Goal: Book appointment/travel/reservation

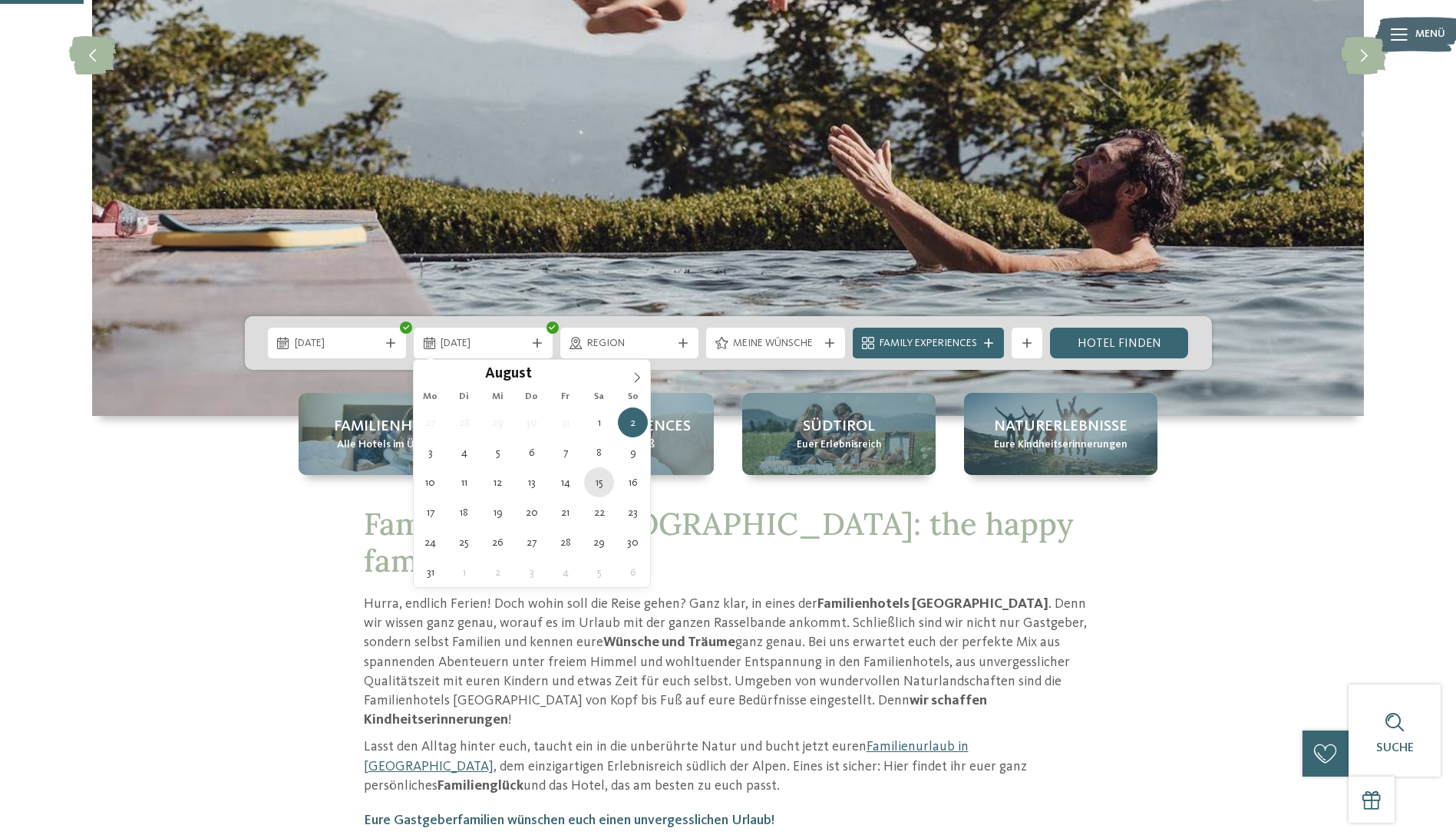
type div "15.08.2026"
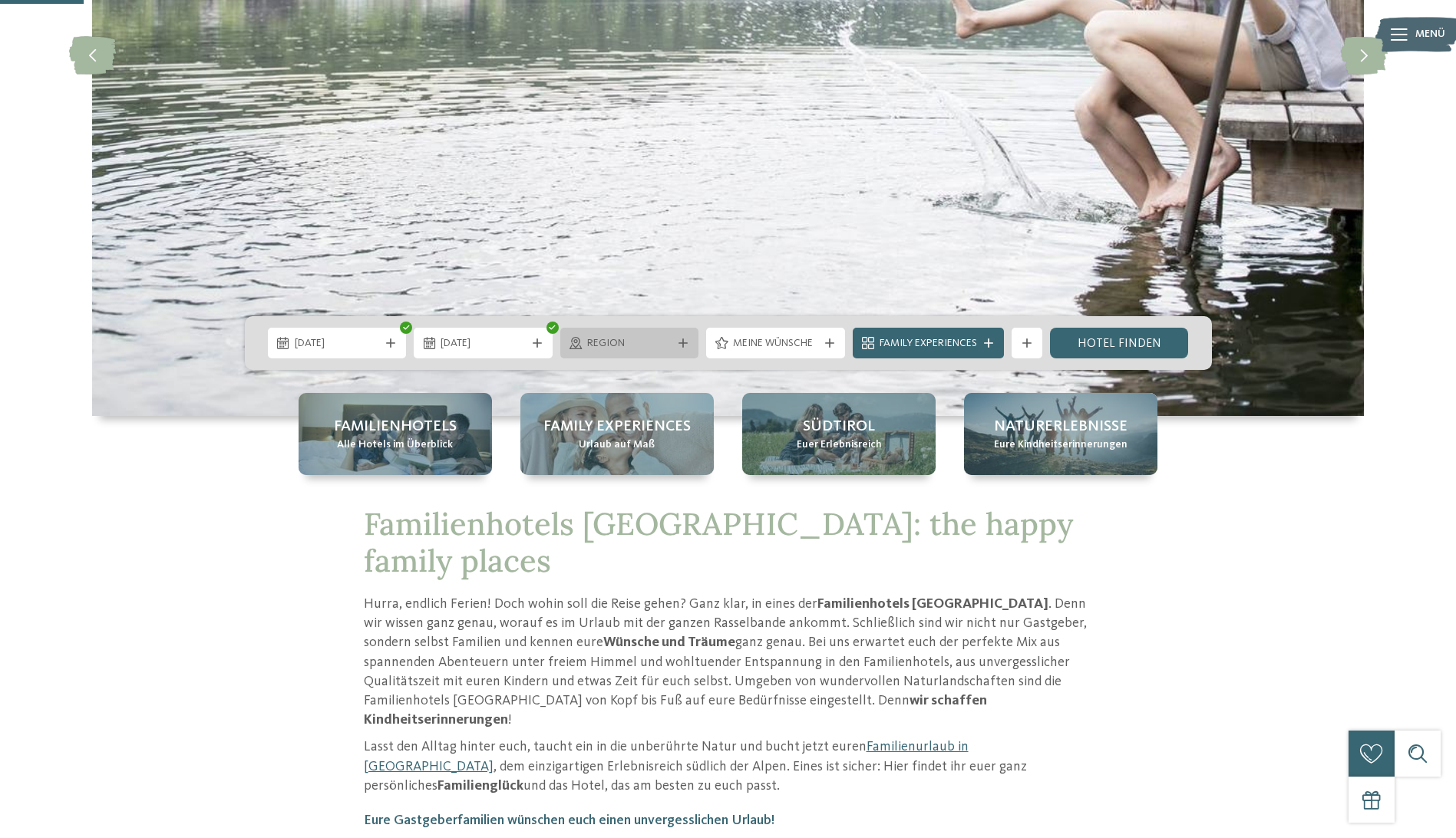
click at [607, 339] on span "Region" at bounding box center [630, 344] width 86 height 16
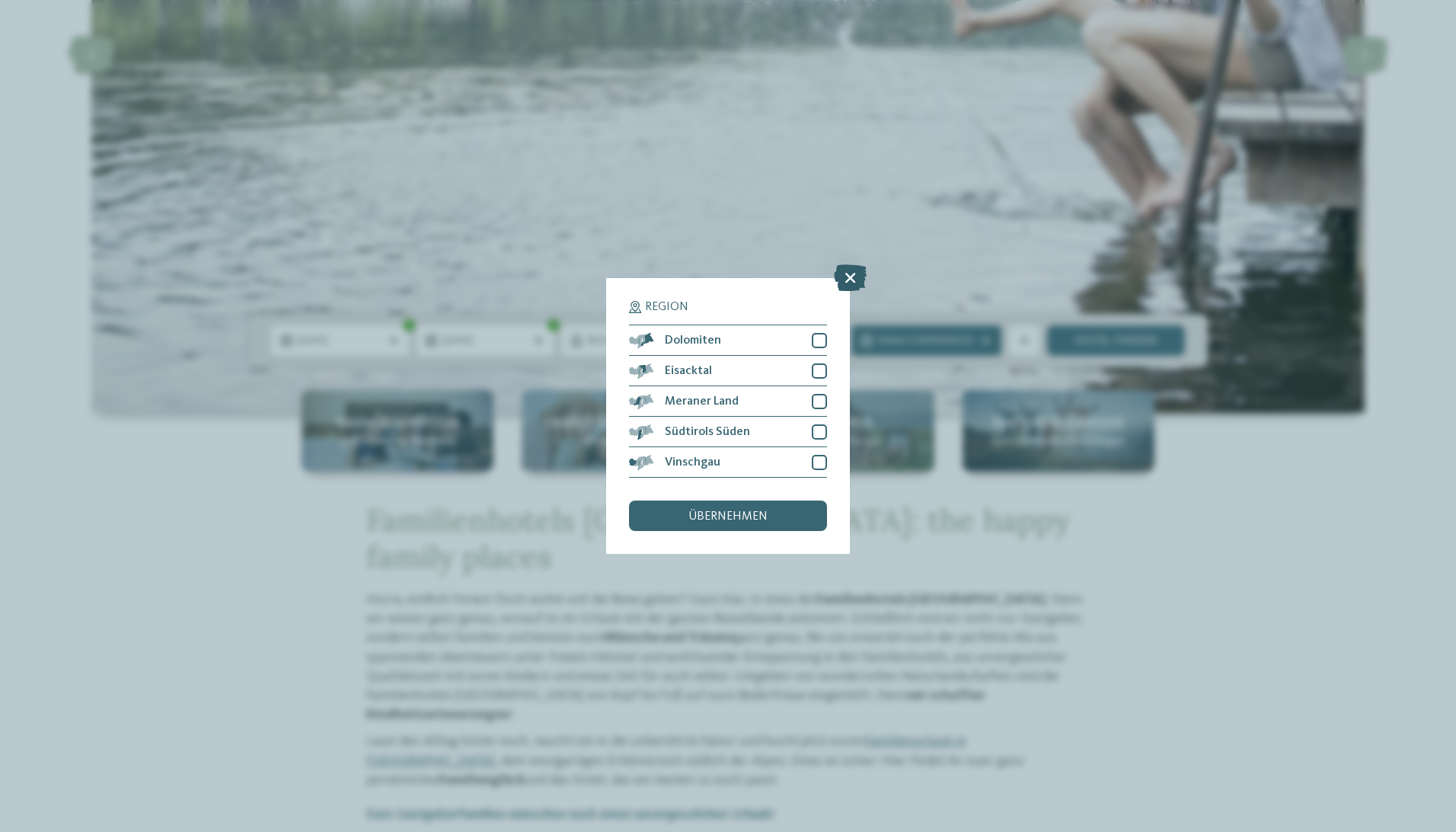
click at [849, 273] on icon at bounding box center [851, 277] width 33 height 27
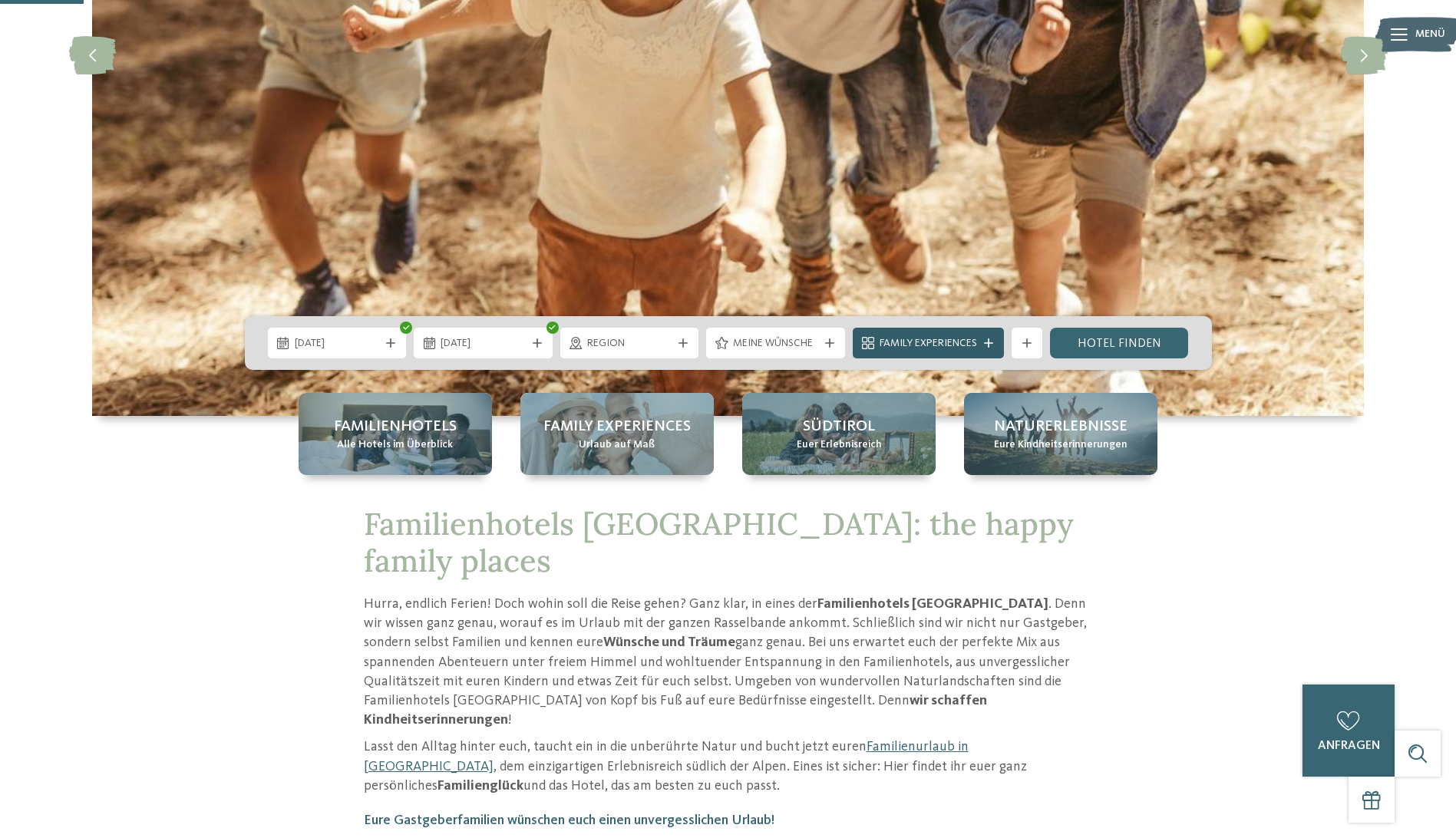
click at [991, 341] on icon at bounding box center [989, 343] width 10 height 10
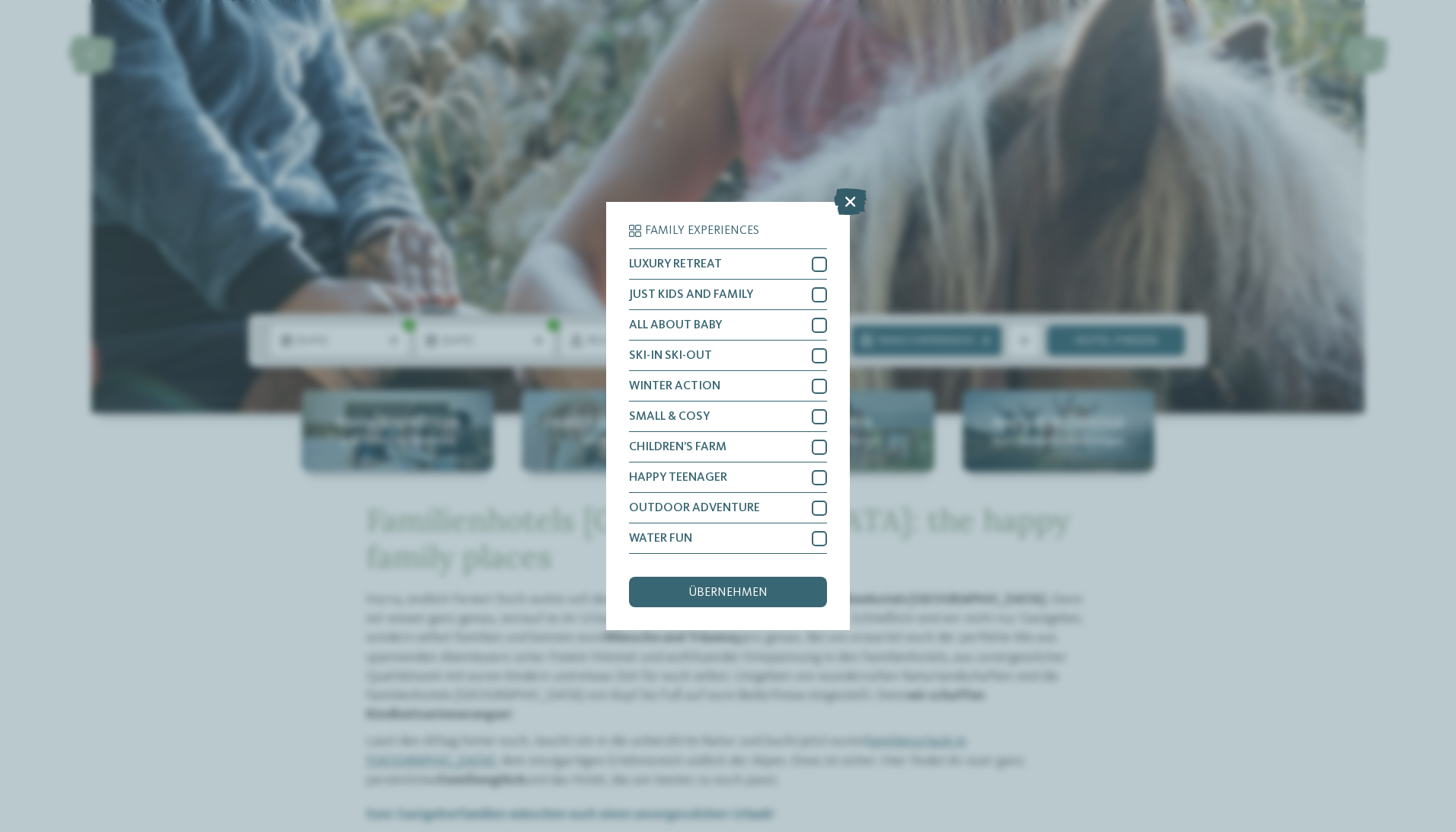
click at [849, 195] on icon at bounding box center [851, 201] width 33 height 27
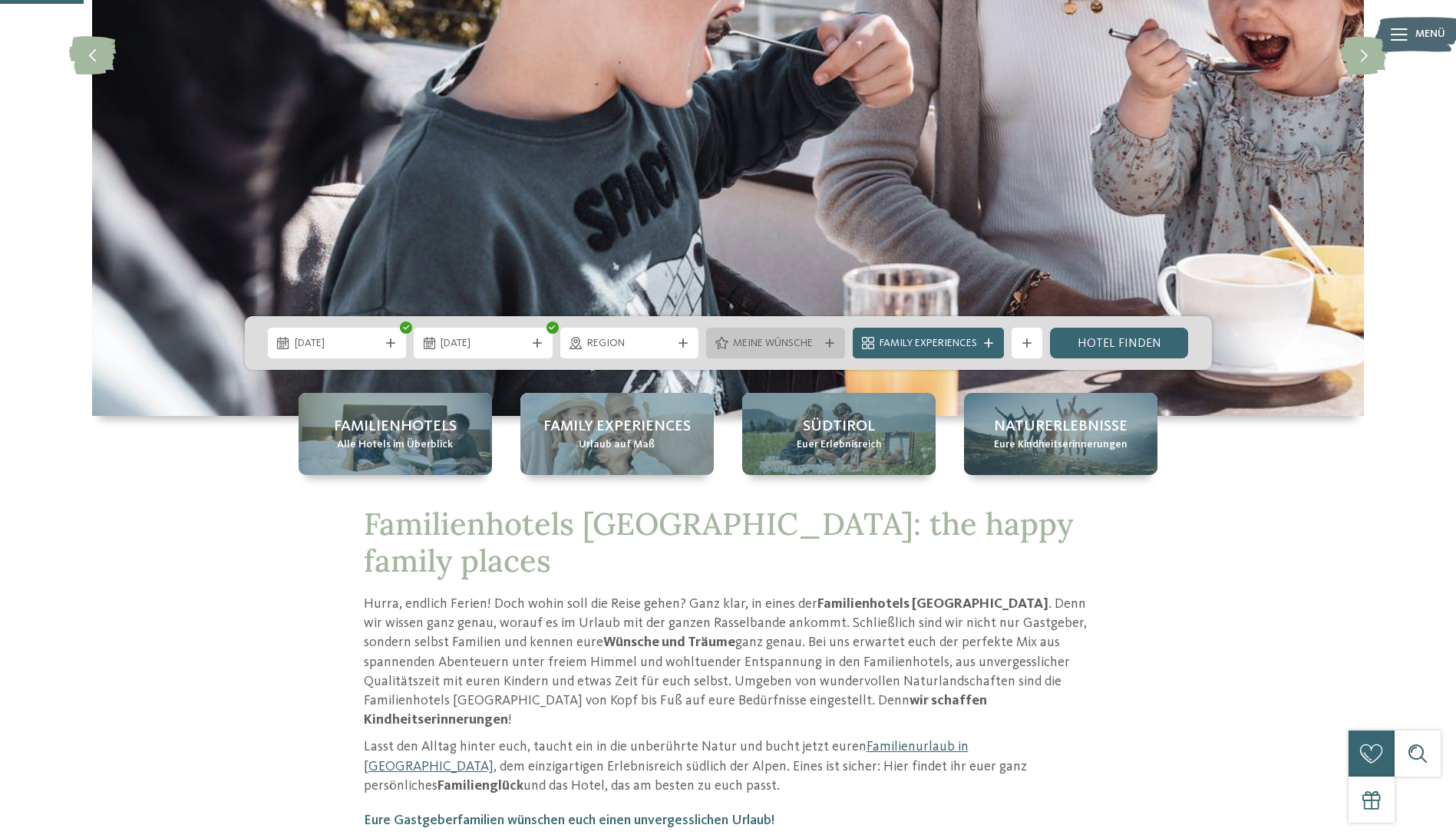
click at [746, 340] on span "Meine Wünsche" at bounding box center [775, 344] width 86 height 16
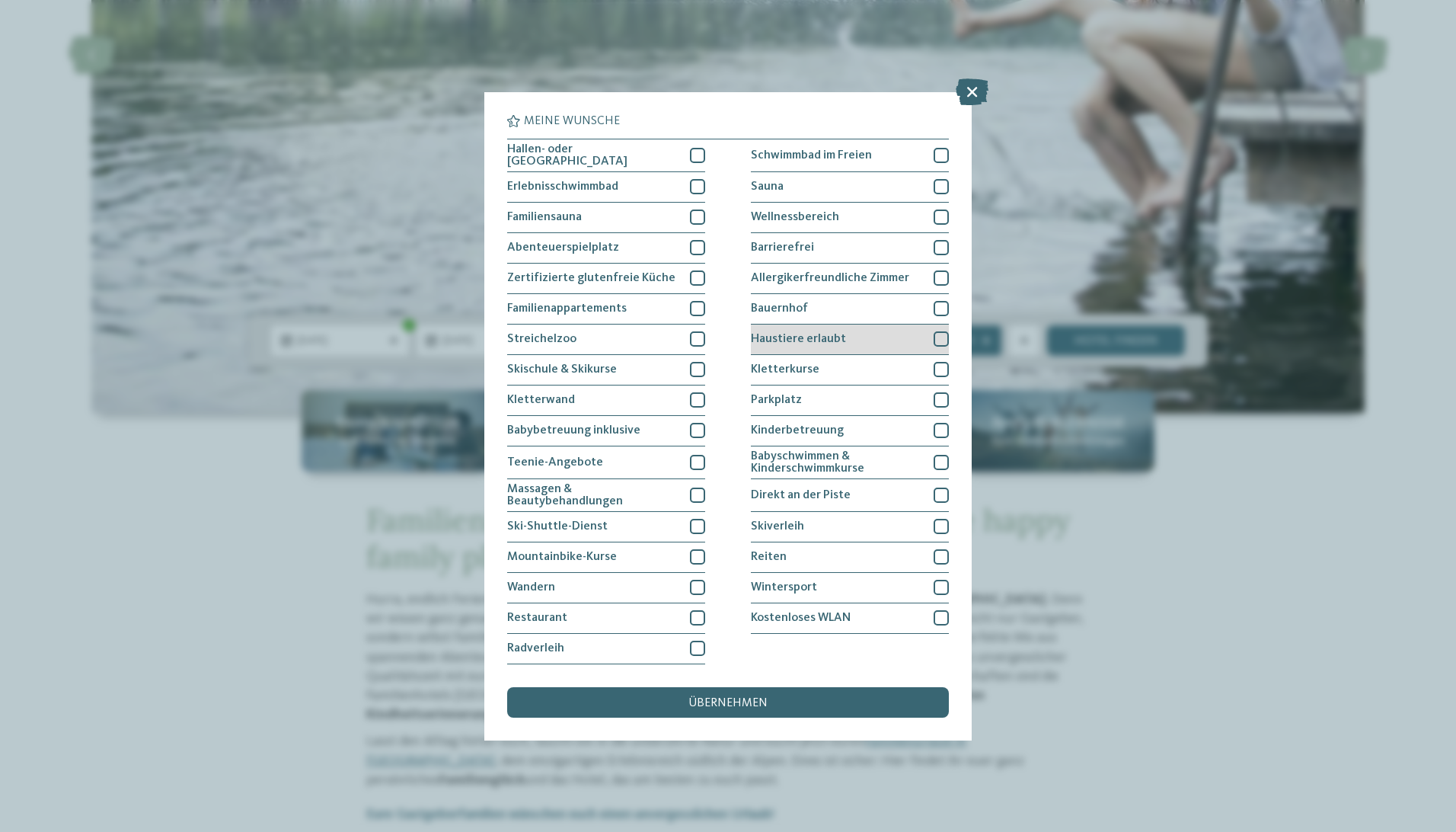
click at [944, 340] on div at bounding box center [942, 339] width 15 height 15
click at [773, 709] on div "übernehmen" at bounding box center [728, 702] width 442 height 31
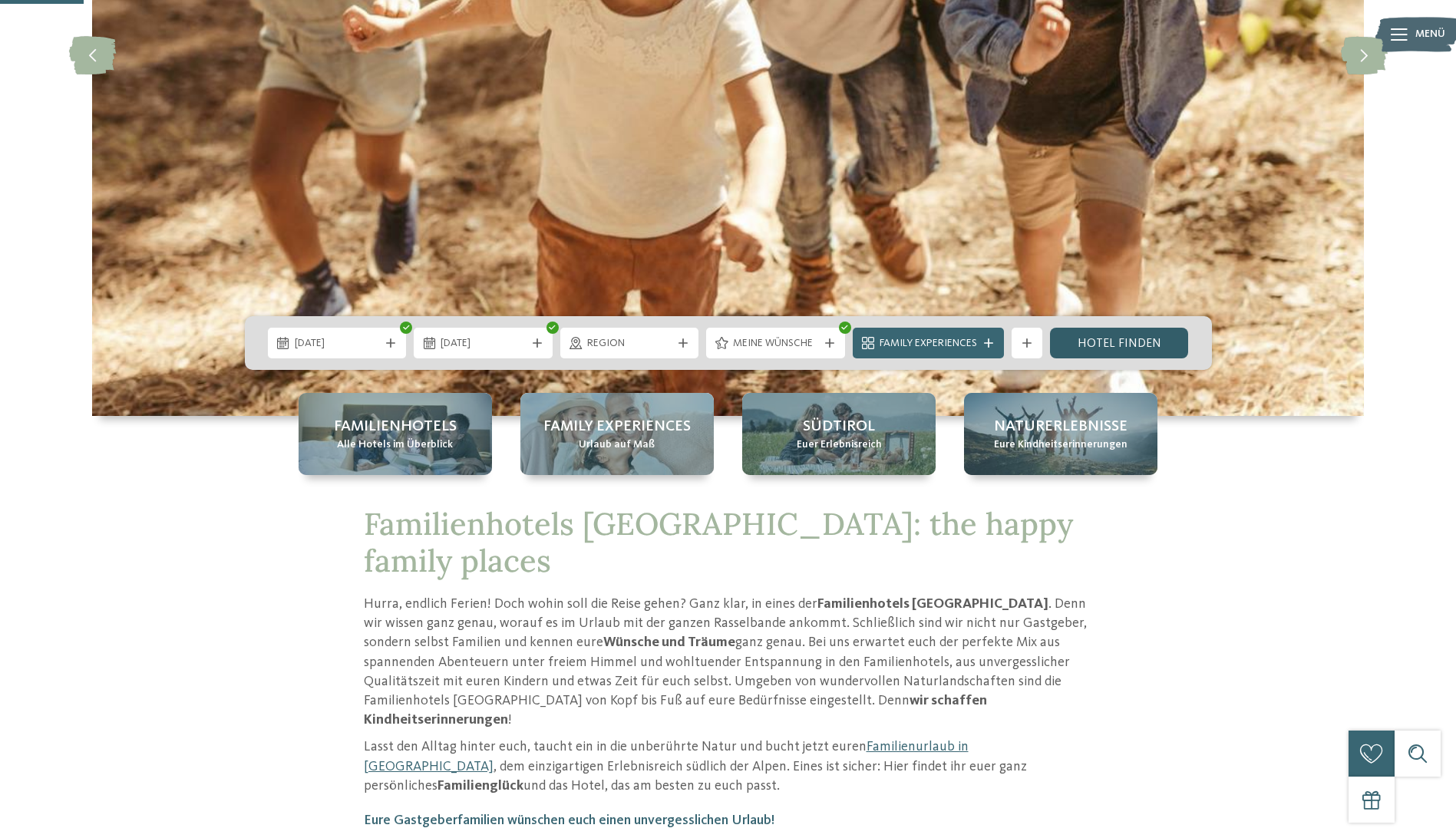
click at [1151, 336] on link "Hotel finden" at bounding box center [1119, 343] width 139 height 31
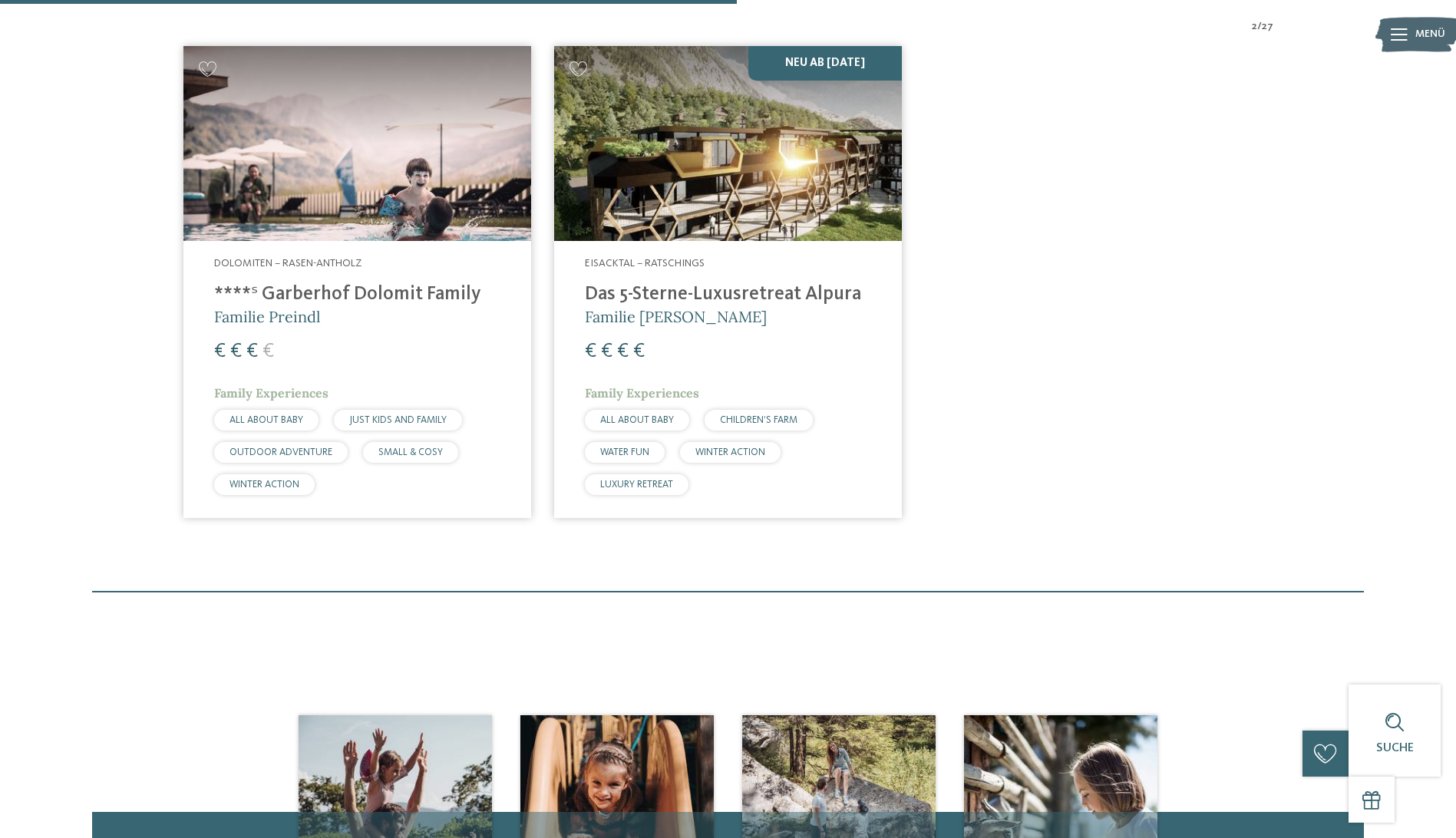
scroll to position [581, 0]
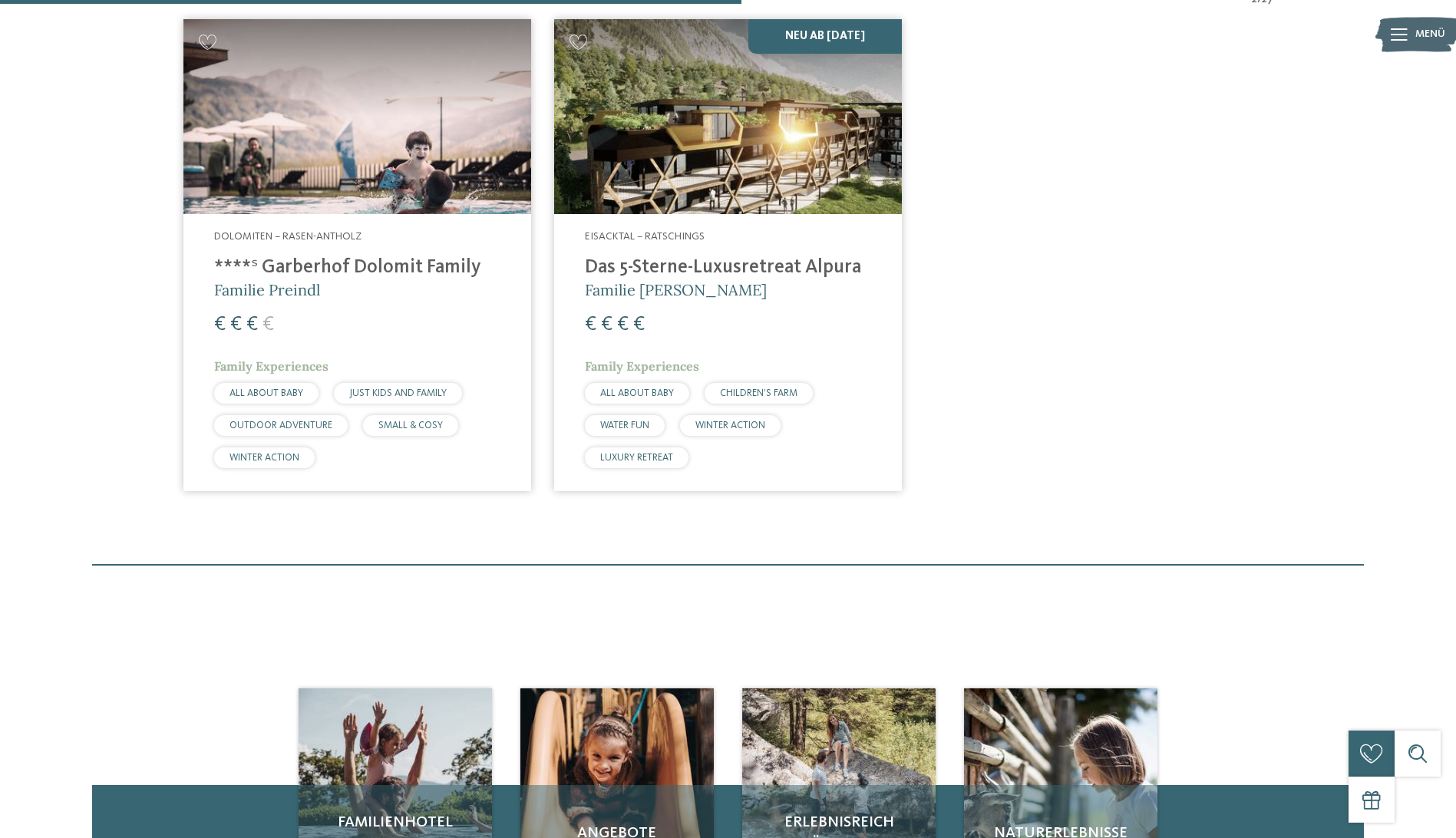
click at [285, 268] on h4 "****ˢ Garberhof Dolomit Family" at bounding box center [357, 268] width 286 height 23
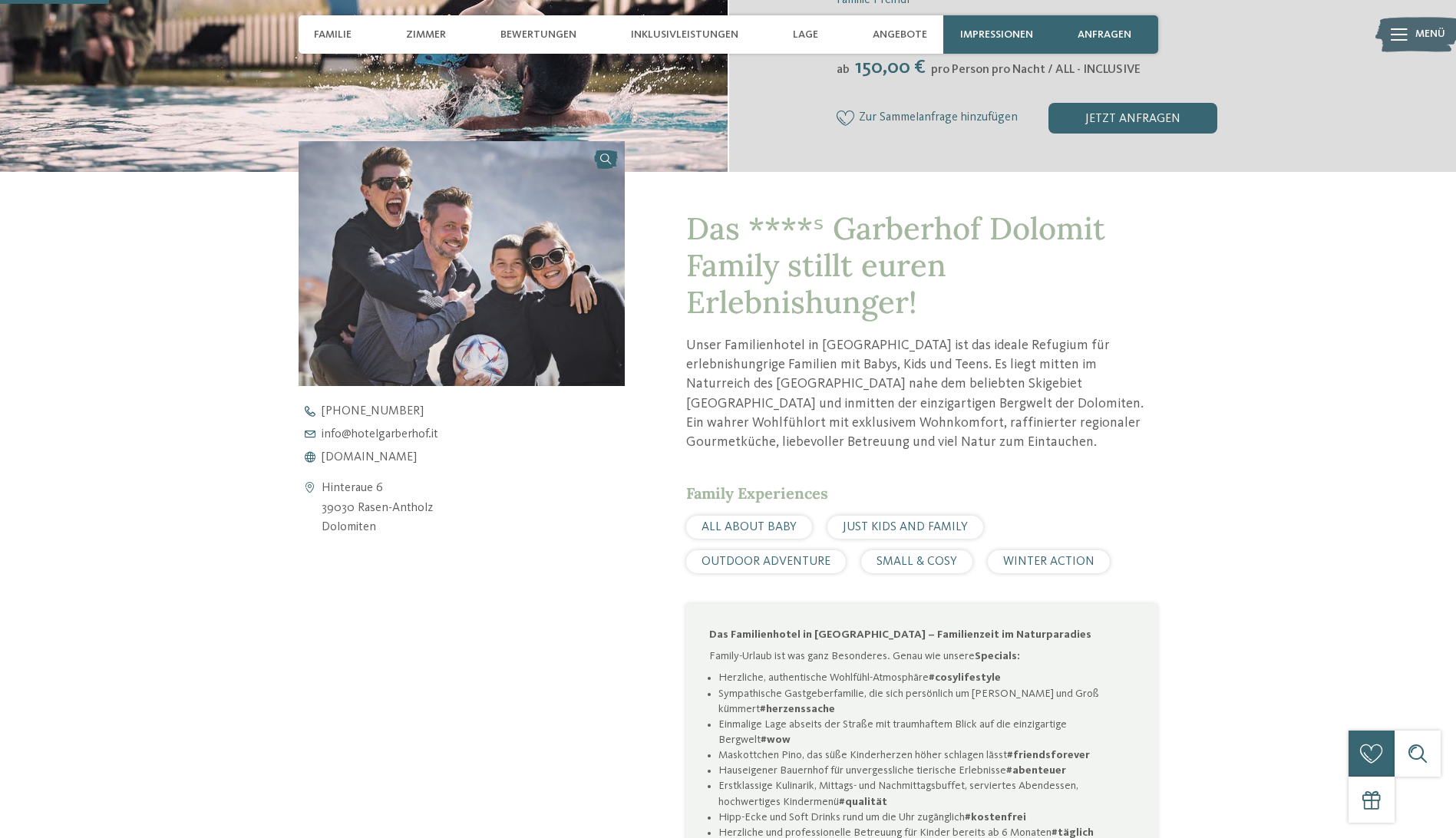
scroll to position [460, 0]
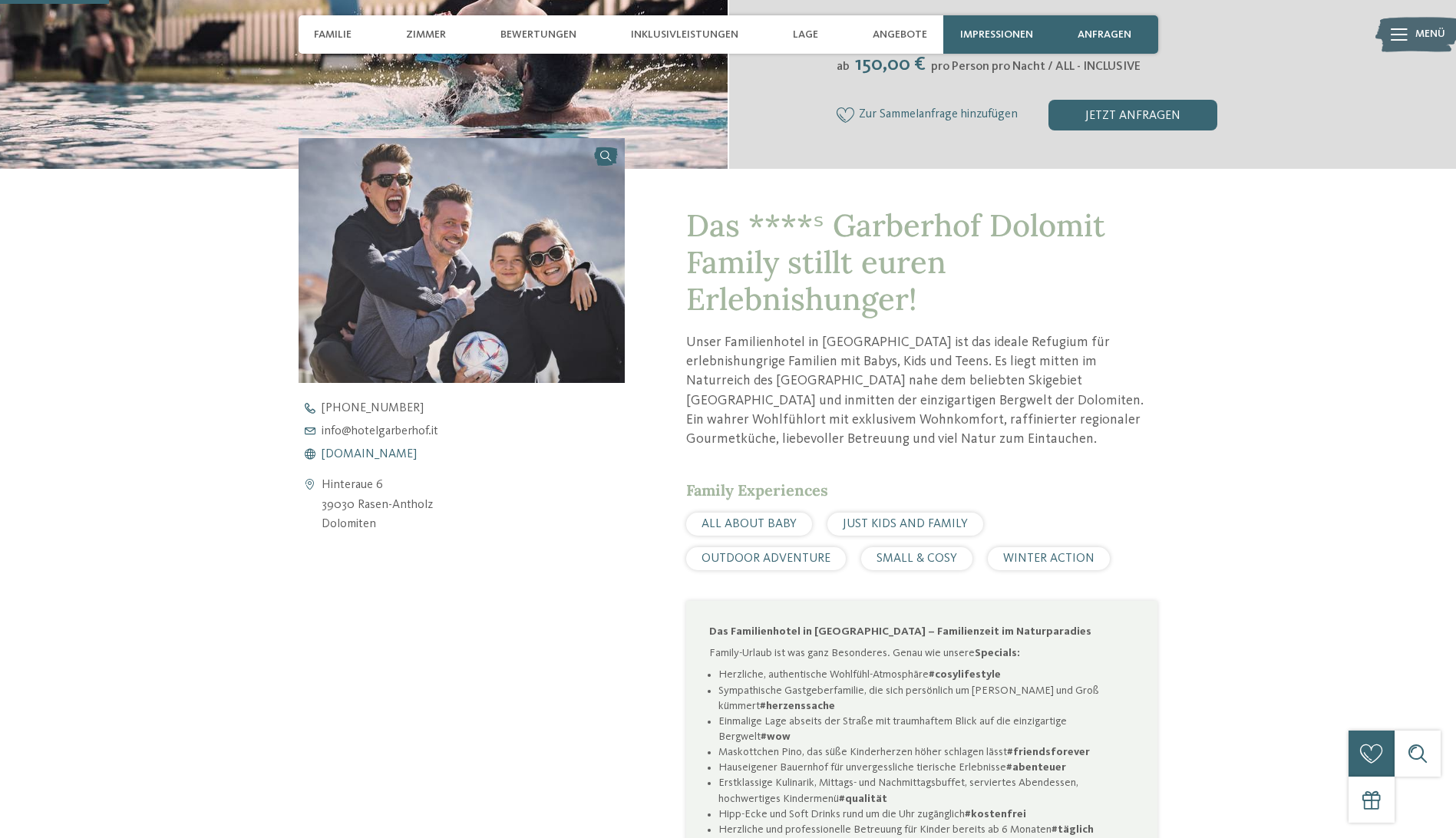
click at [379, 453] on span "[DOMAIN_NAME]" at bounding box center [369, 454] width 95 height 12
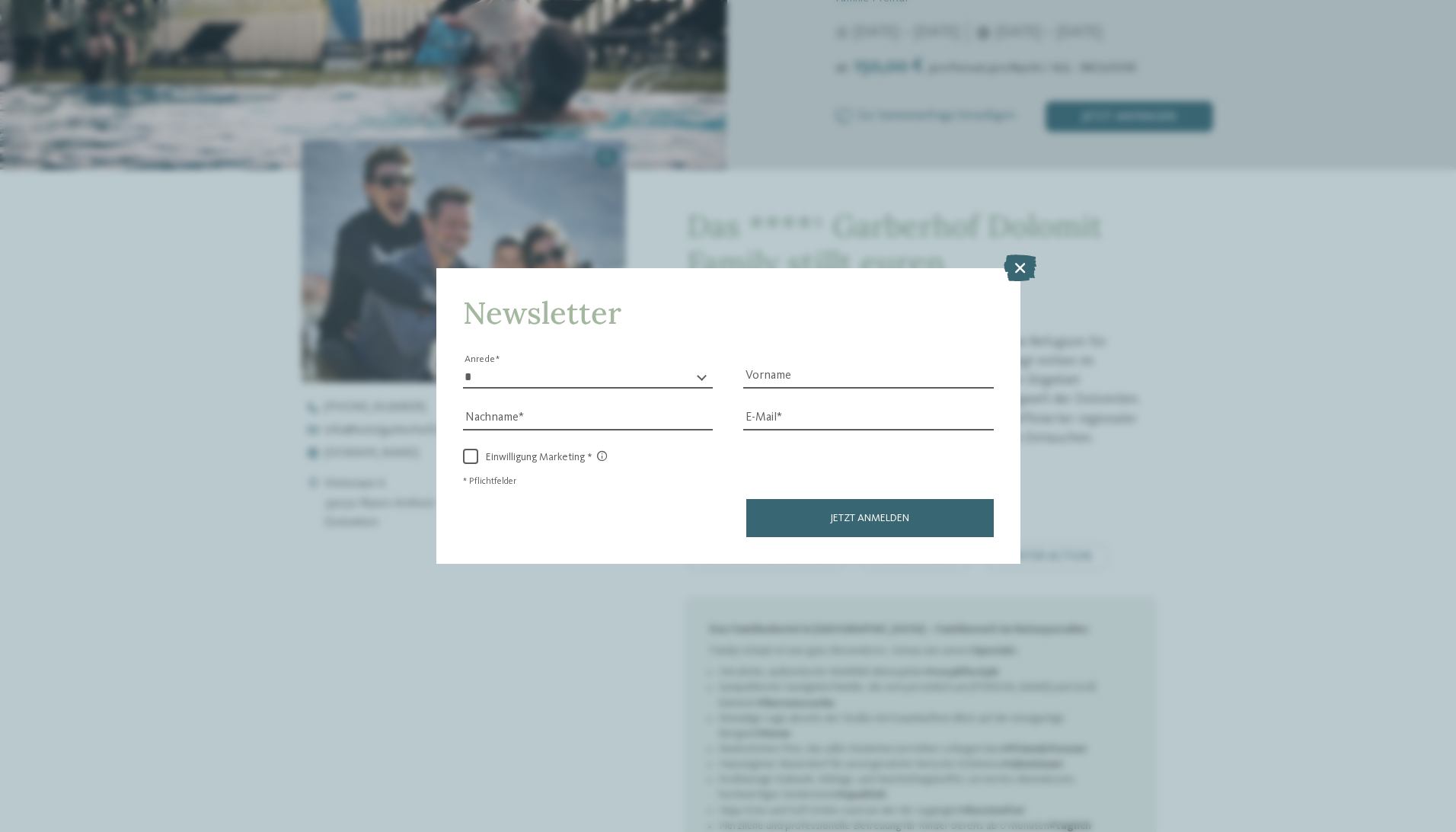
click at [1018, 273] on icon at bounding box center [1020, 267] width 33 height 27
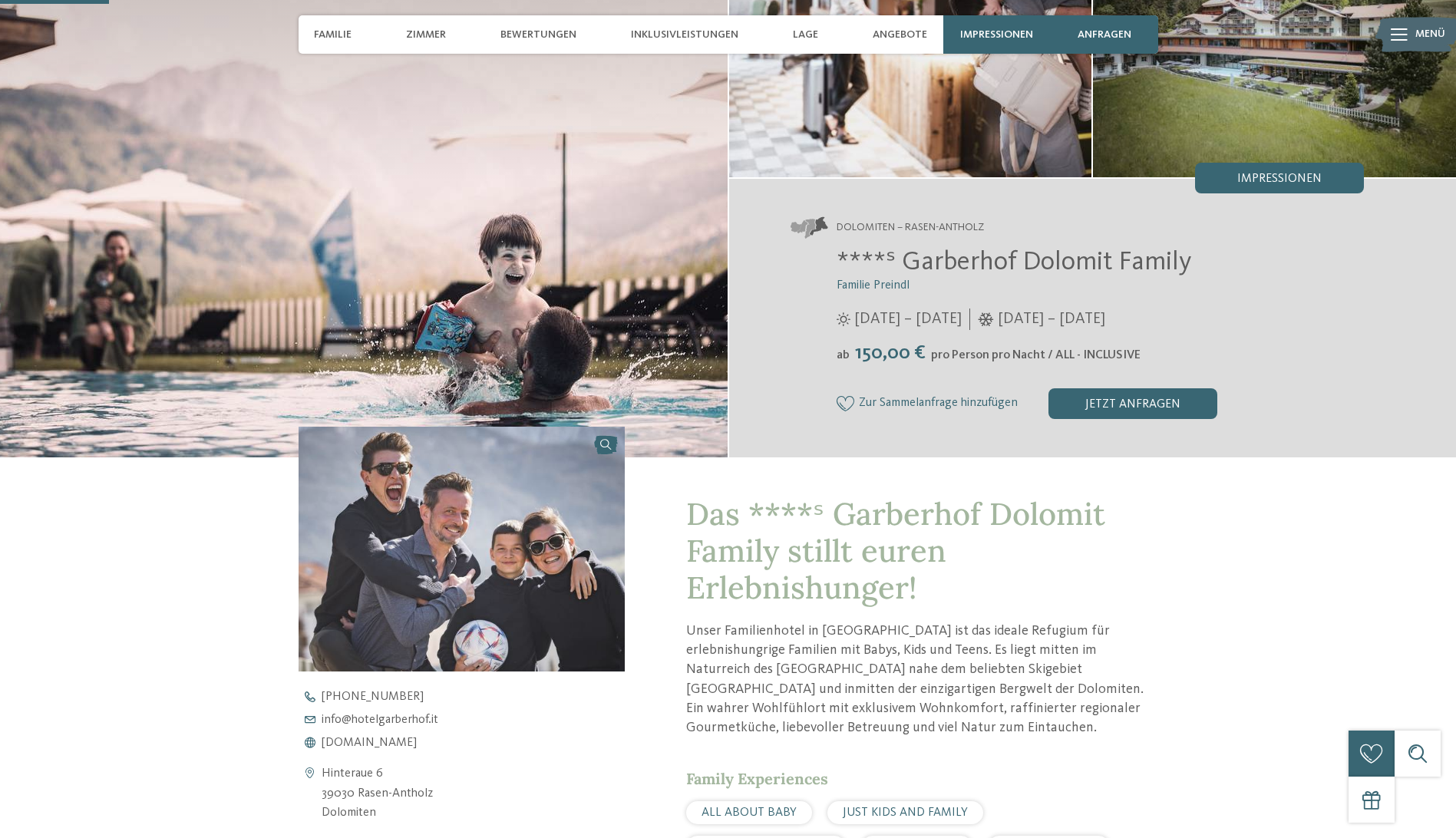
scroll to position [0, 0]
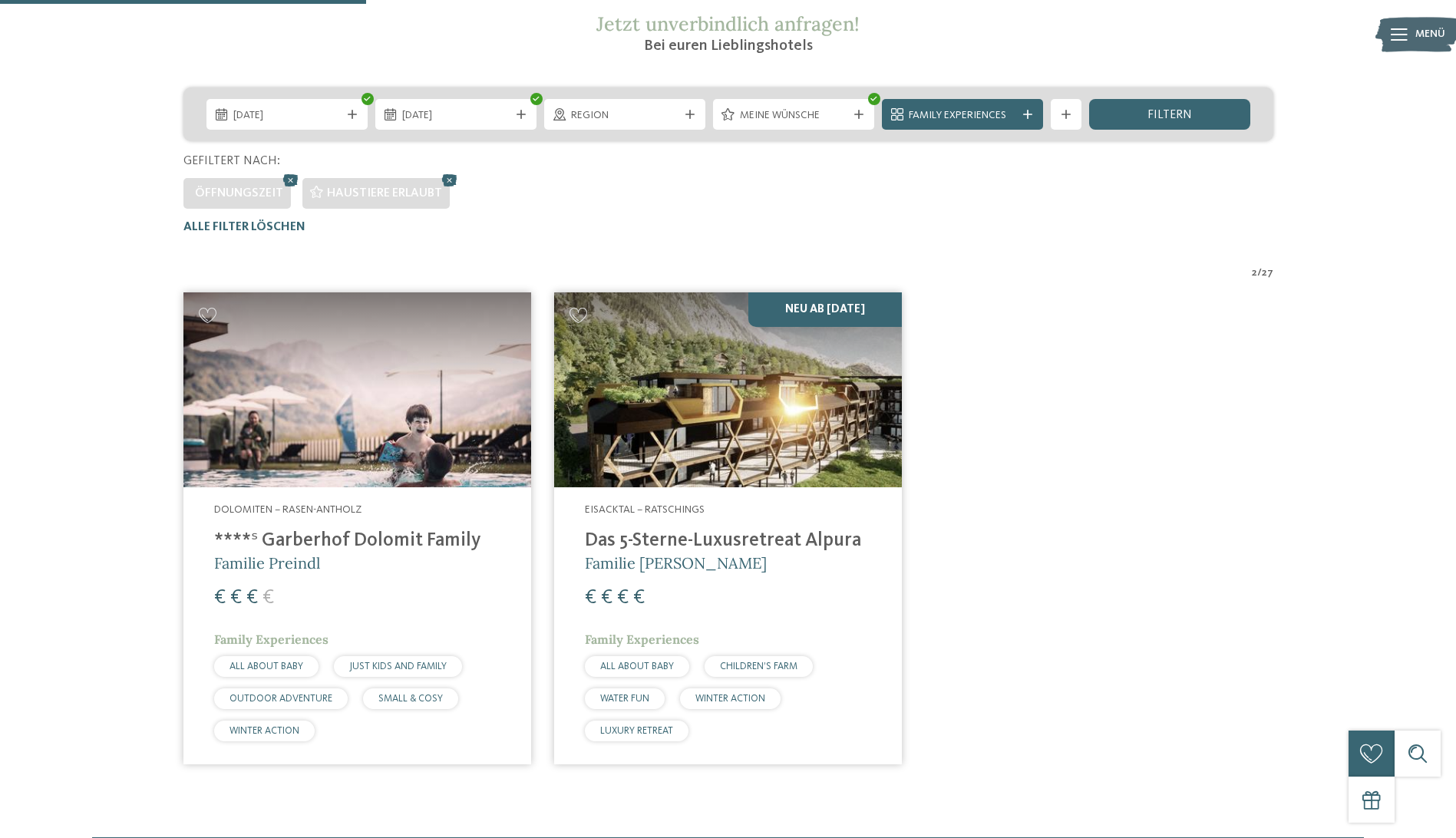
scroll to position [77, 0]
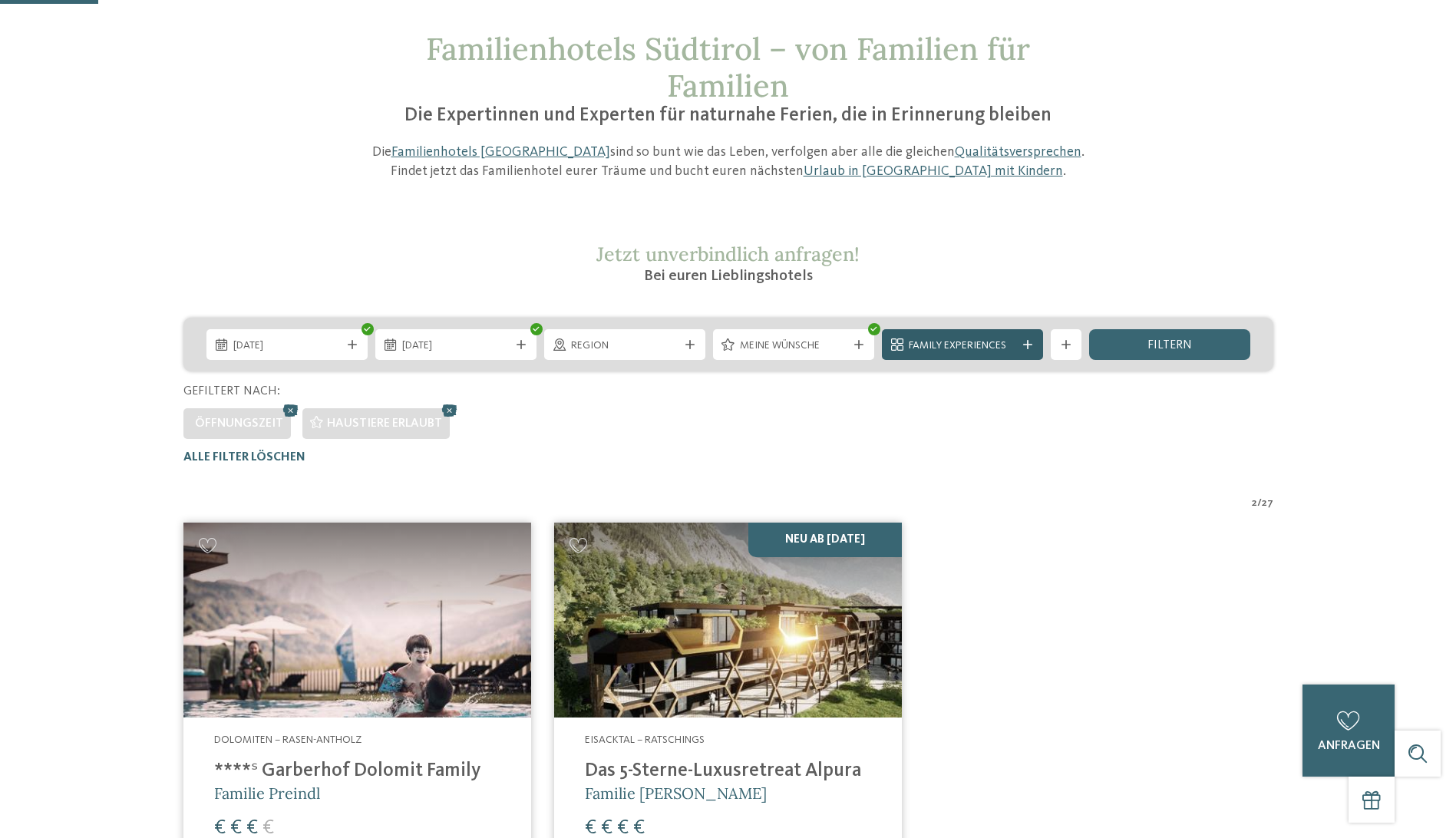
click at [940, 342] on span "Family Experiences" at bounding box center [963, 346] width 107 height 16
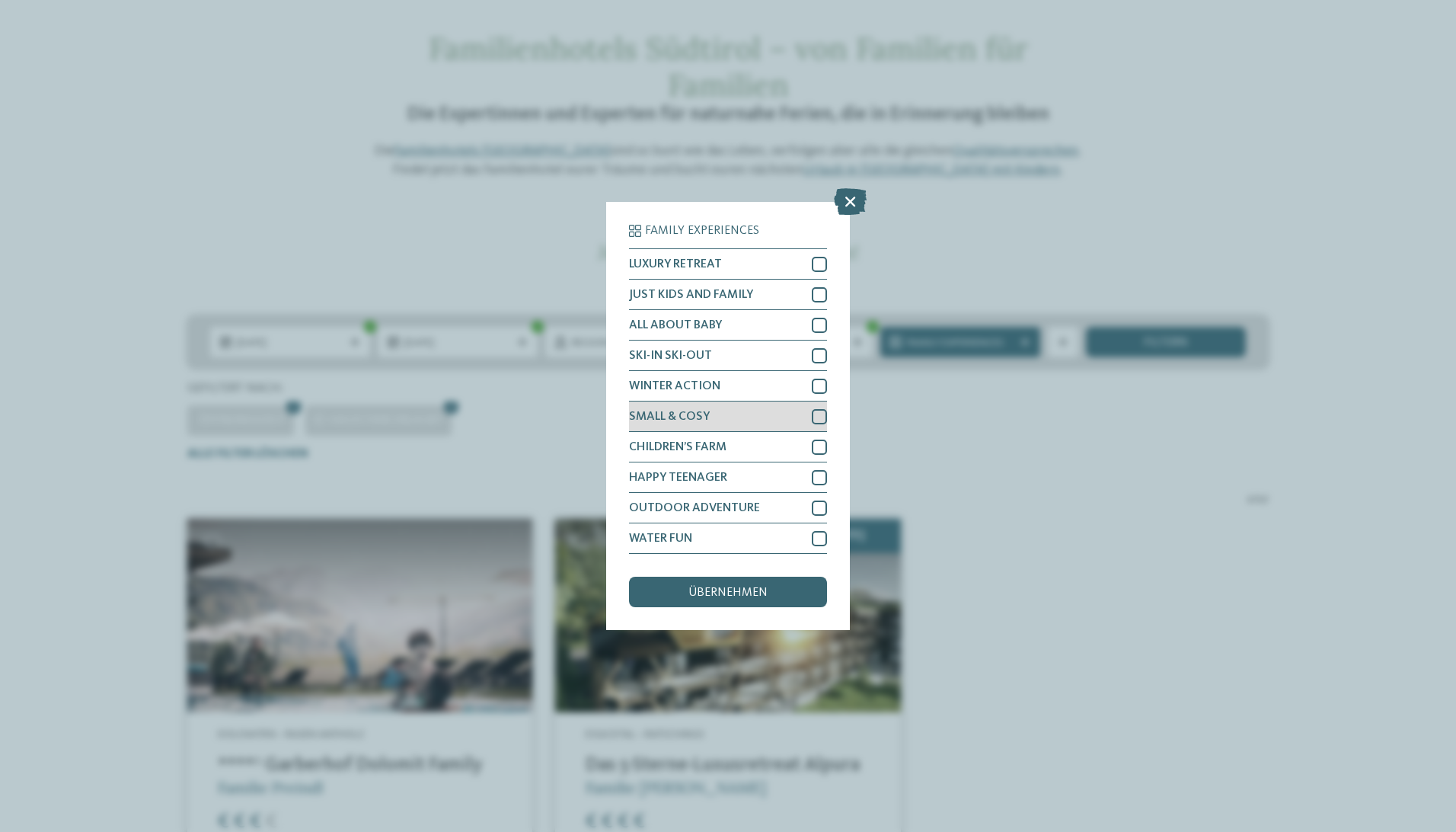
click at [820, 419] on div at bounding box center [820, 417] width 15 height 15
click at [751, 592] on span "übernehmen" at bounding box center [728, 593] width 79 height 12
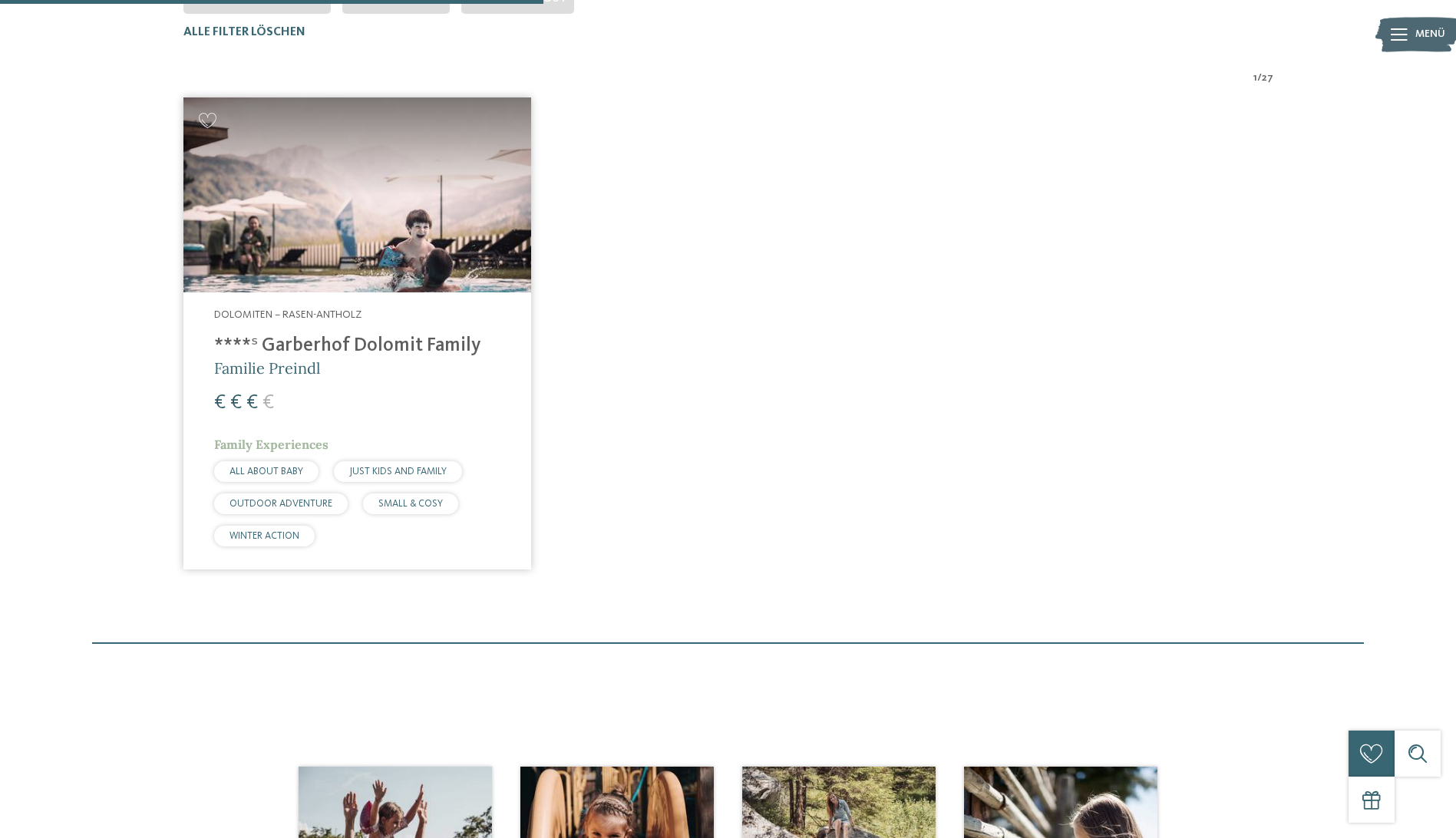
scroll to position [504, 0]
